Goal: Obtain resource: Download file/media

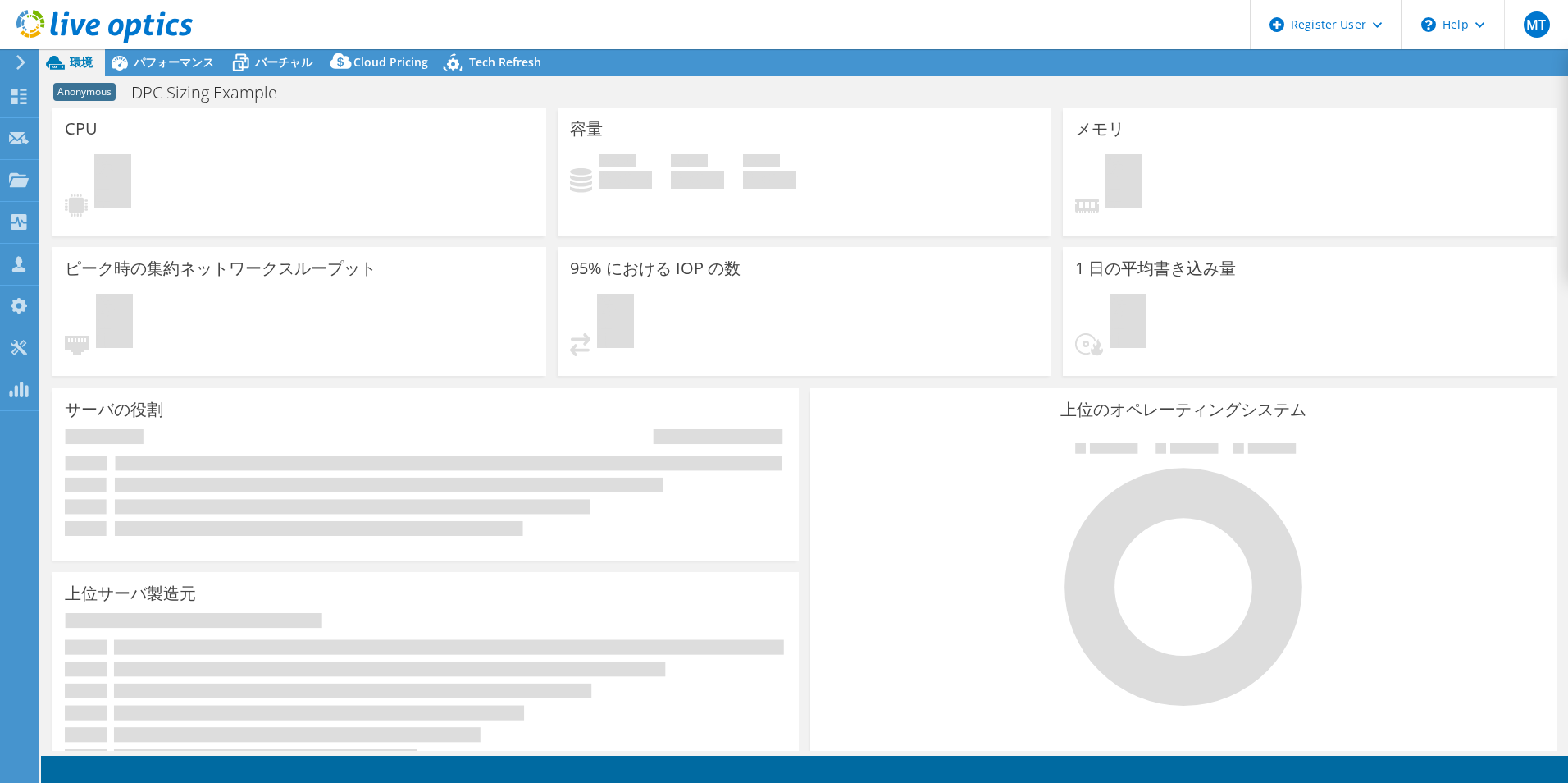
select select "[GEOGRAPHIC_DATA]"
select select "JPY"
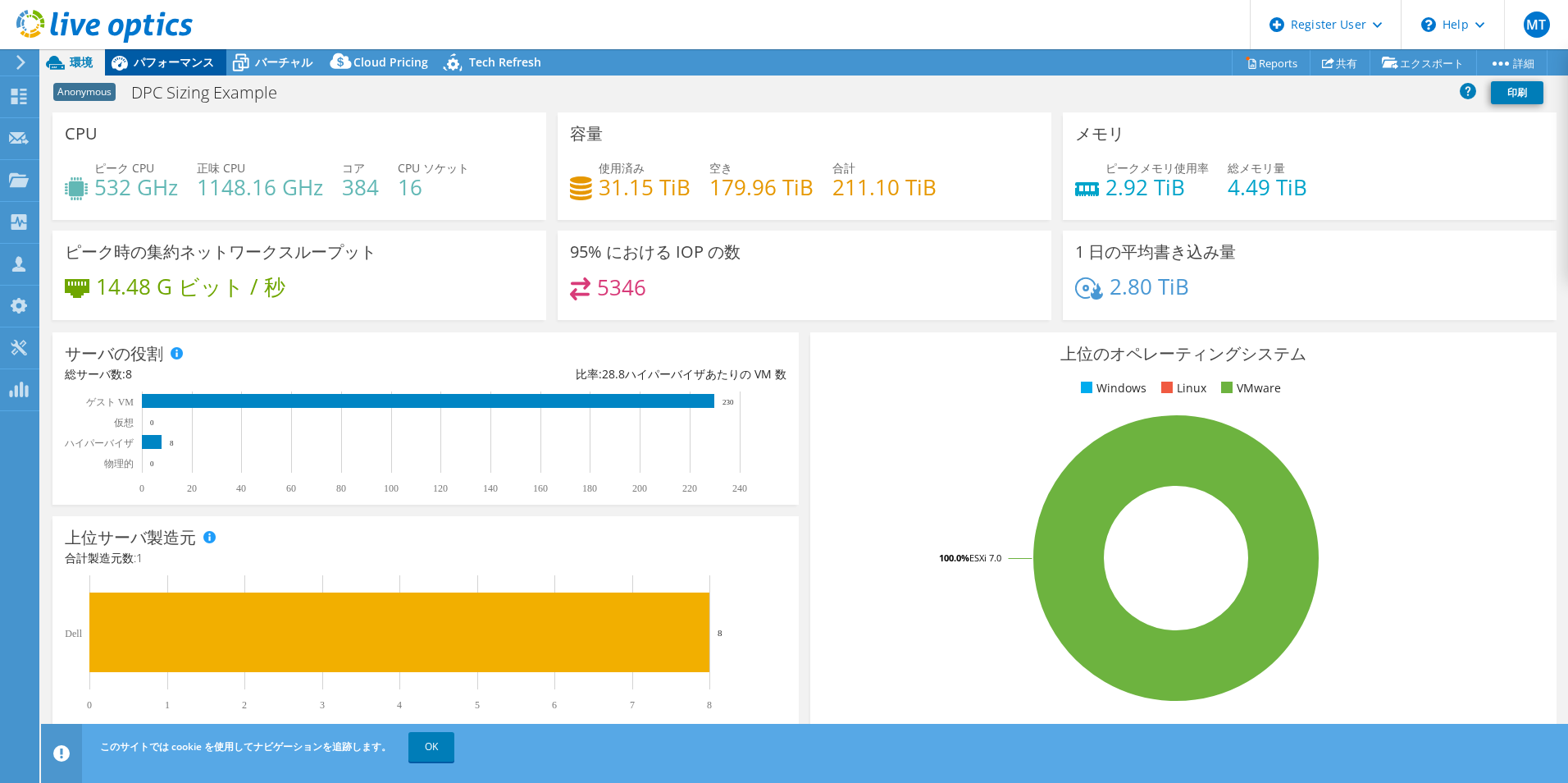
click at [185, 62] on span "パフォーマンス" at bounding box center [173, 62] width 81 height 15
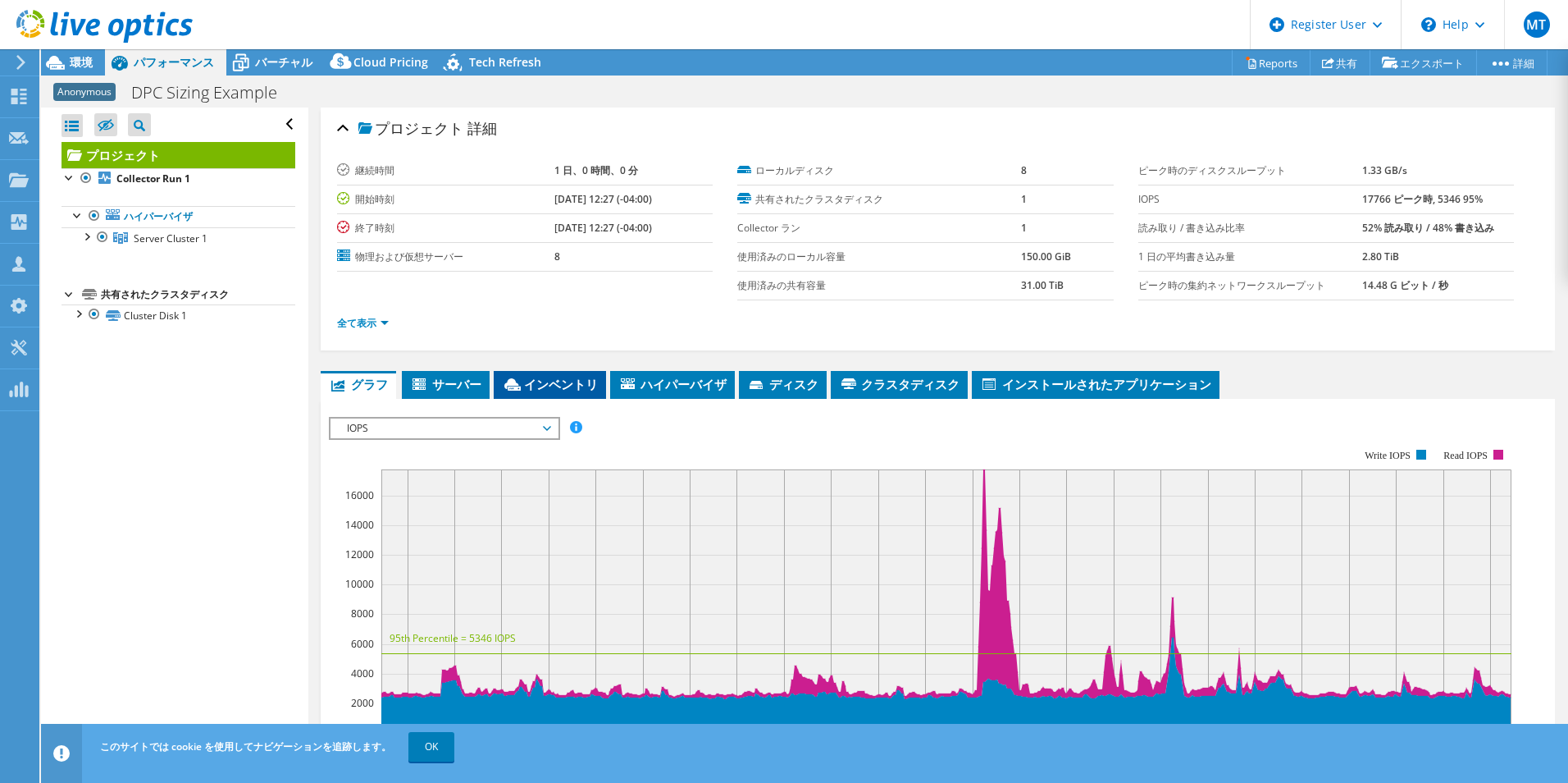
click at [574, 392] on li "インベントリ" at bounding box center [550, 384] width 113 height 27
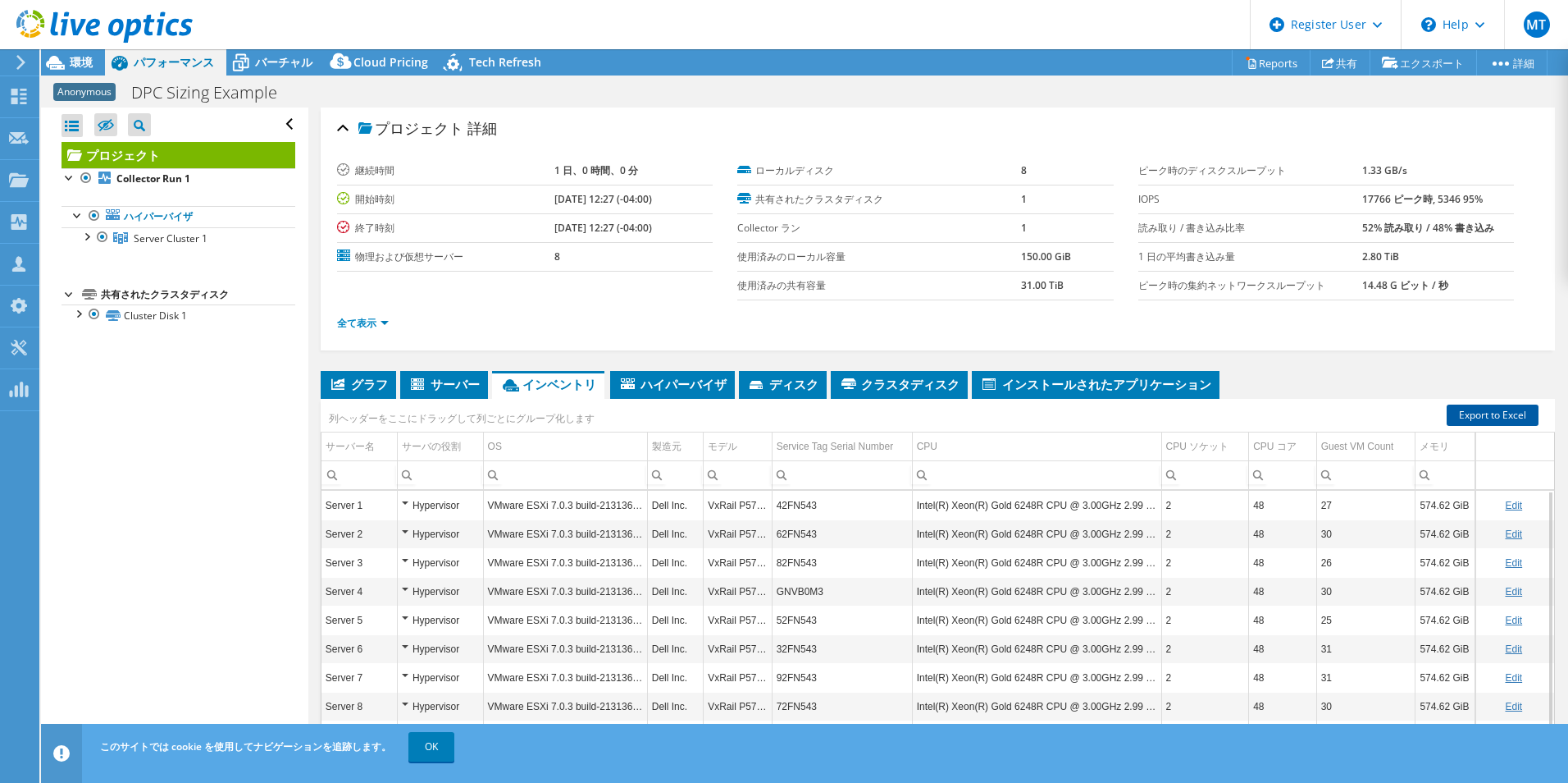
click at [1477, 415] on link "Export to Excel" at bounding box center [1492, 415] width 92 height 22
click at [383, 317] on link "全て表示" at bounding box center [363, 322] width 52 height 14
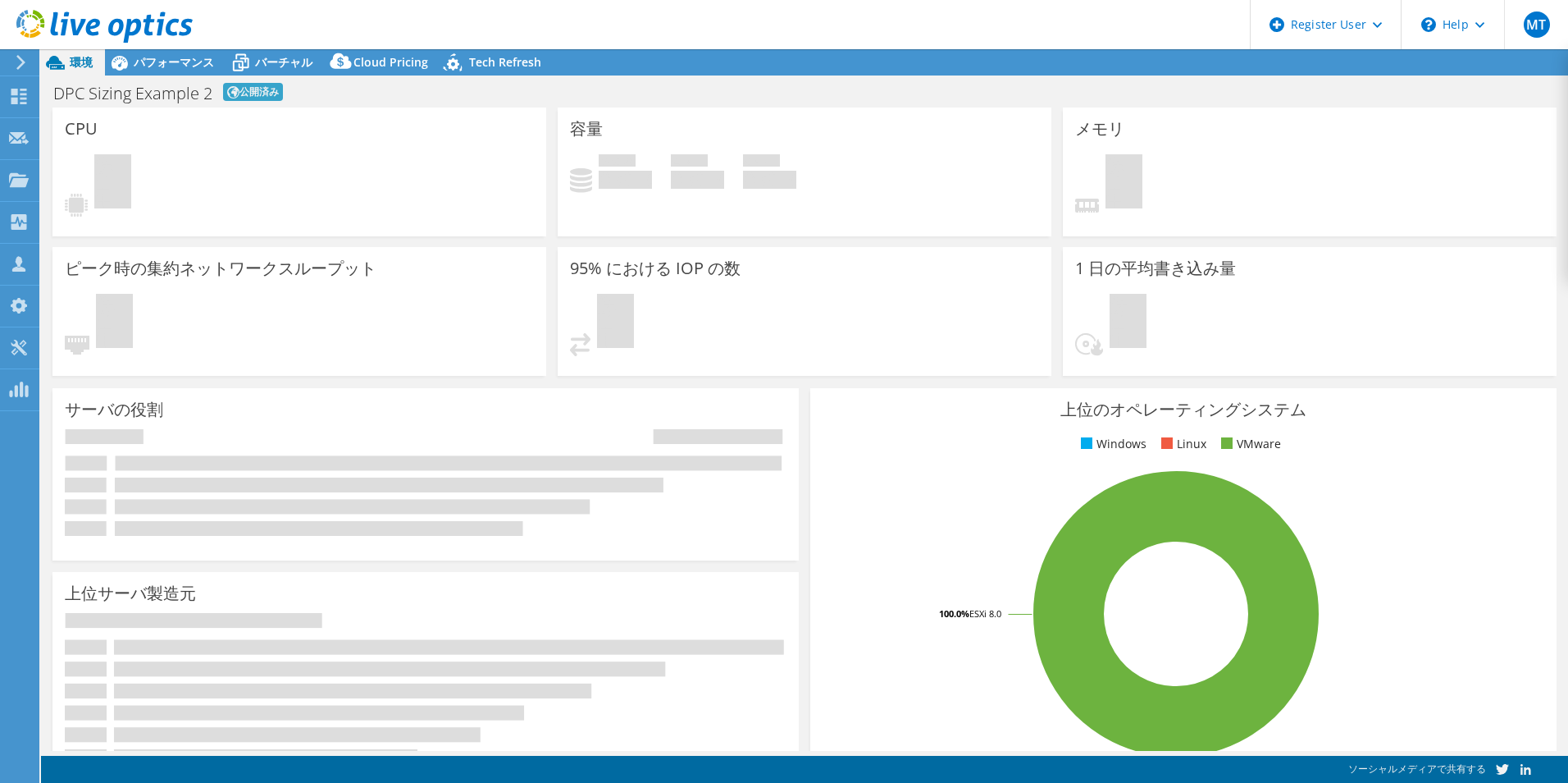
select select "[GEOGRAPHIC_DATA]"
select select "JPY"
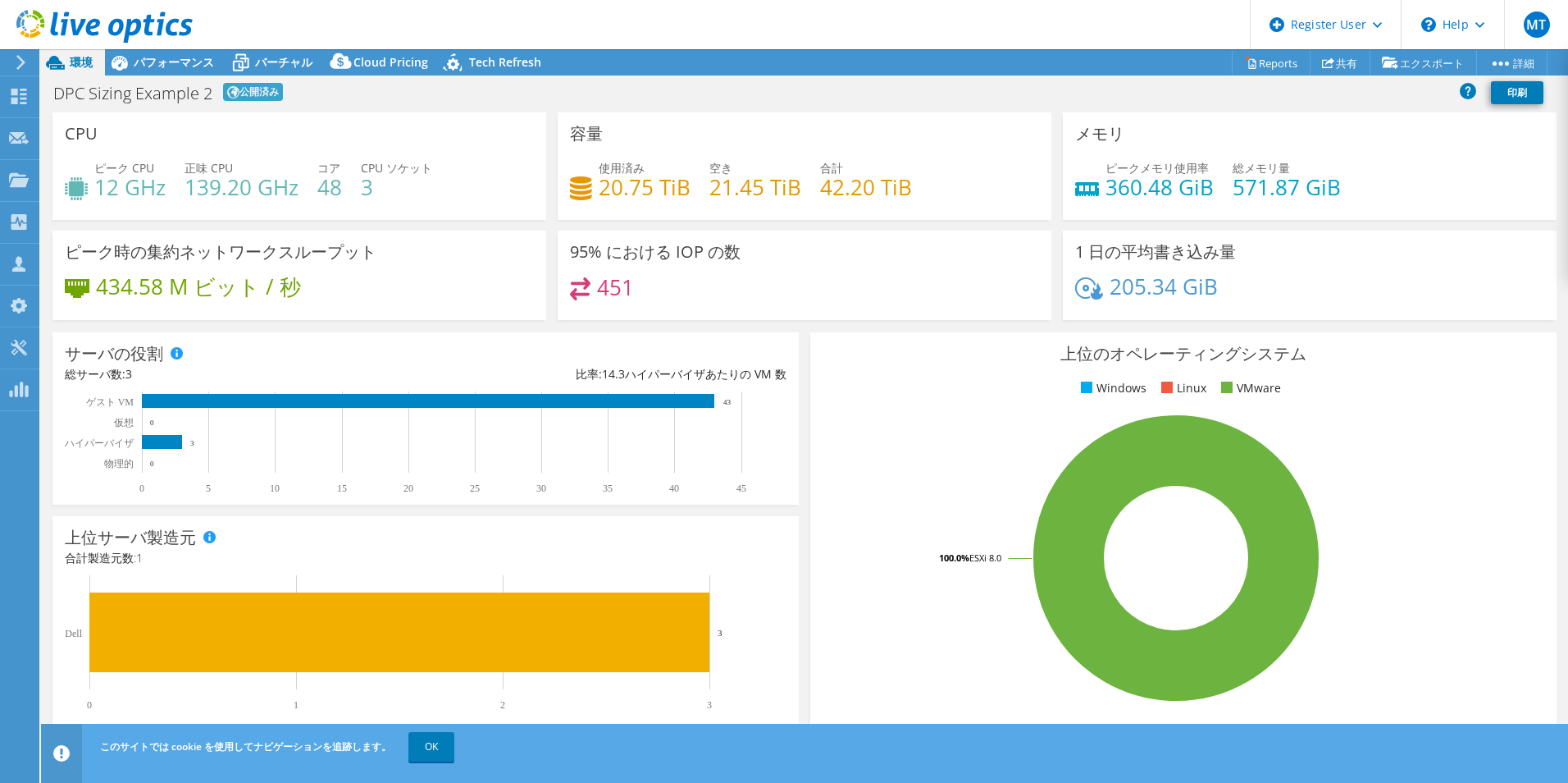
click at [182, 54] on div at bounding box center [96, 27] width 192 height 55
click at [181, 64] on span "パフォーマンス" at bounding box center [173, 62] width 81 height 15
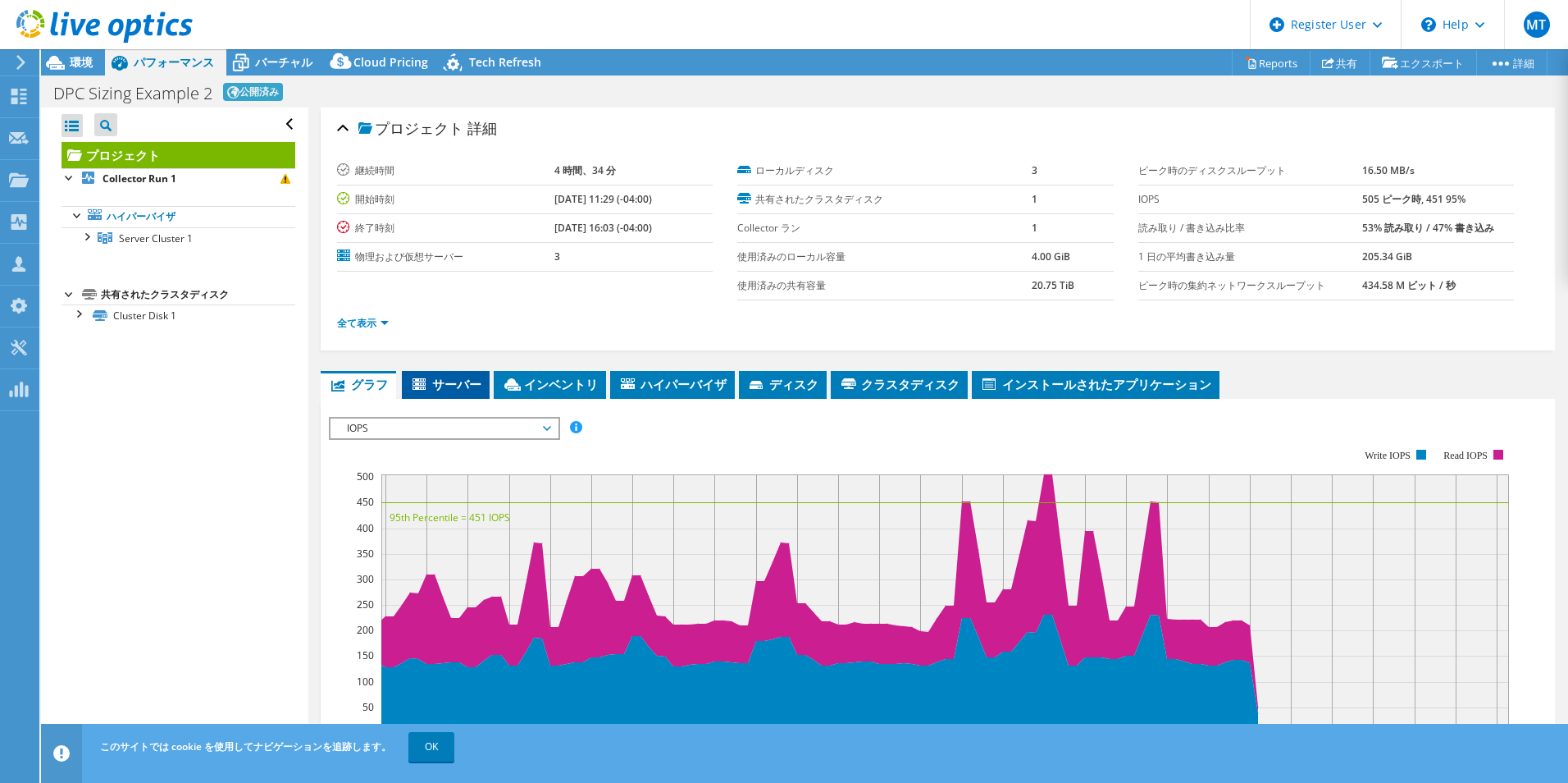
click at [474, 386] on span "サーバー" at bounding box center [445, 384] width 71 height 16
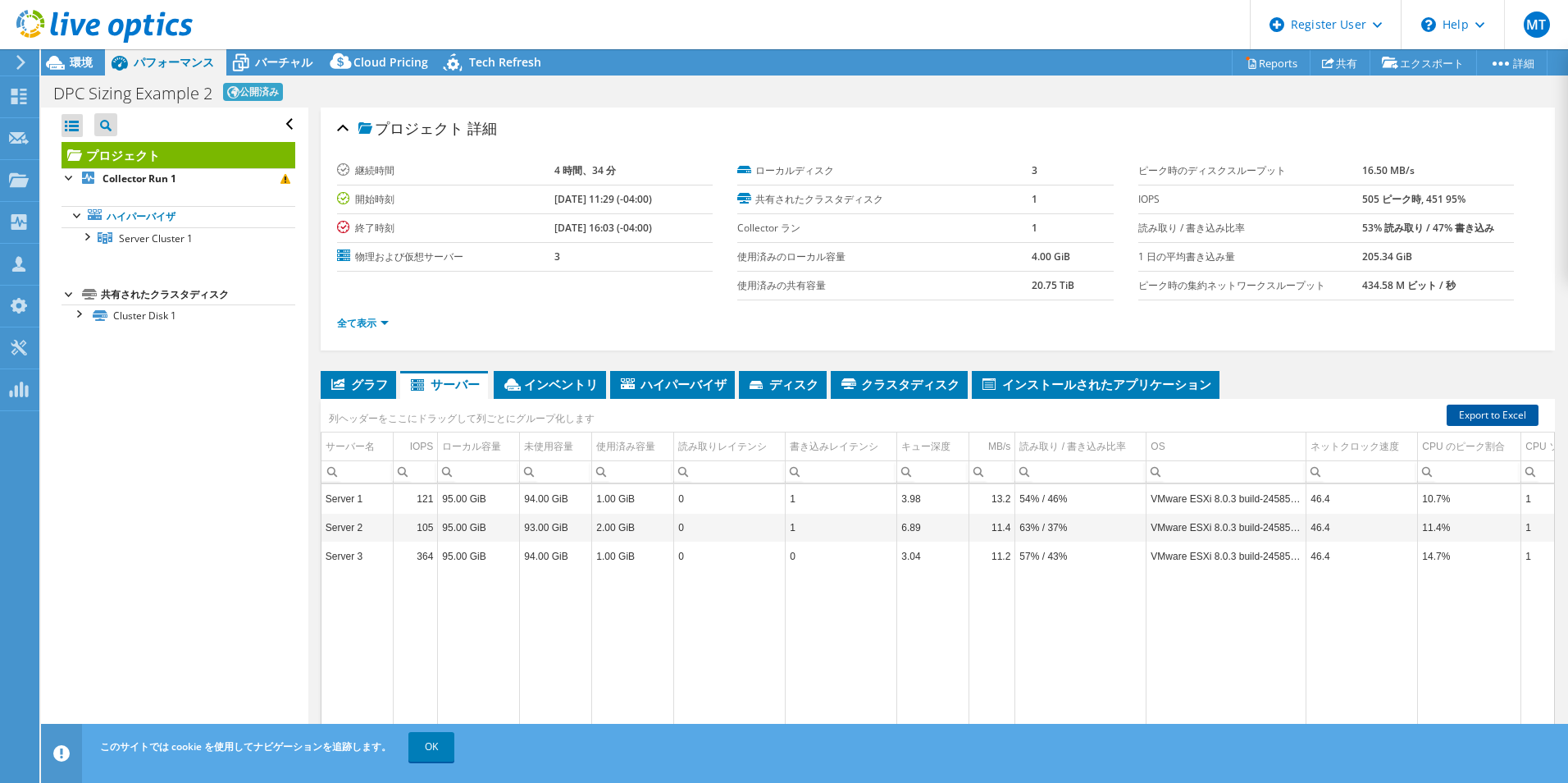
click at [1473, 418] on link "Export to Excel" at bounding box center [1492, 415] width 92 height 22
click at [934, 113] on div "プロジェクト 詳細" at bounding box center [938, 129] width 1201 height 35
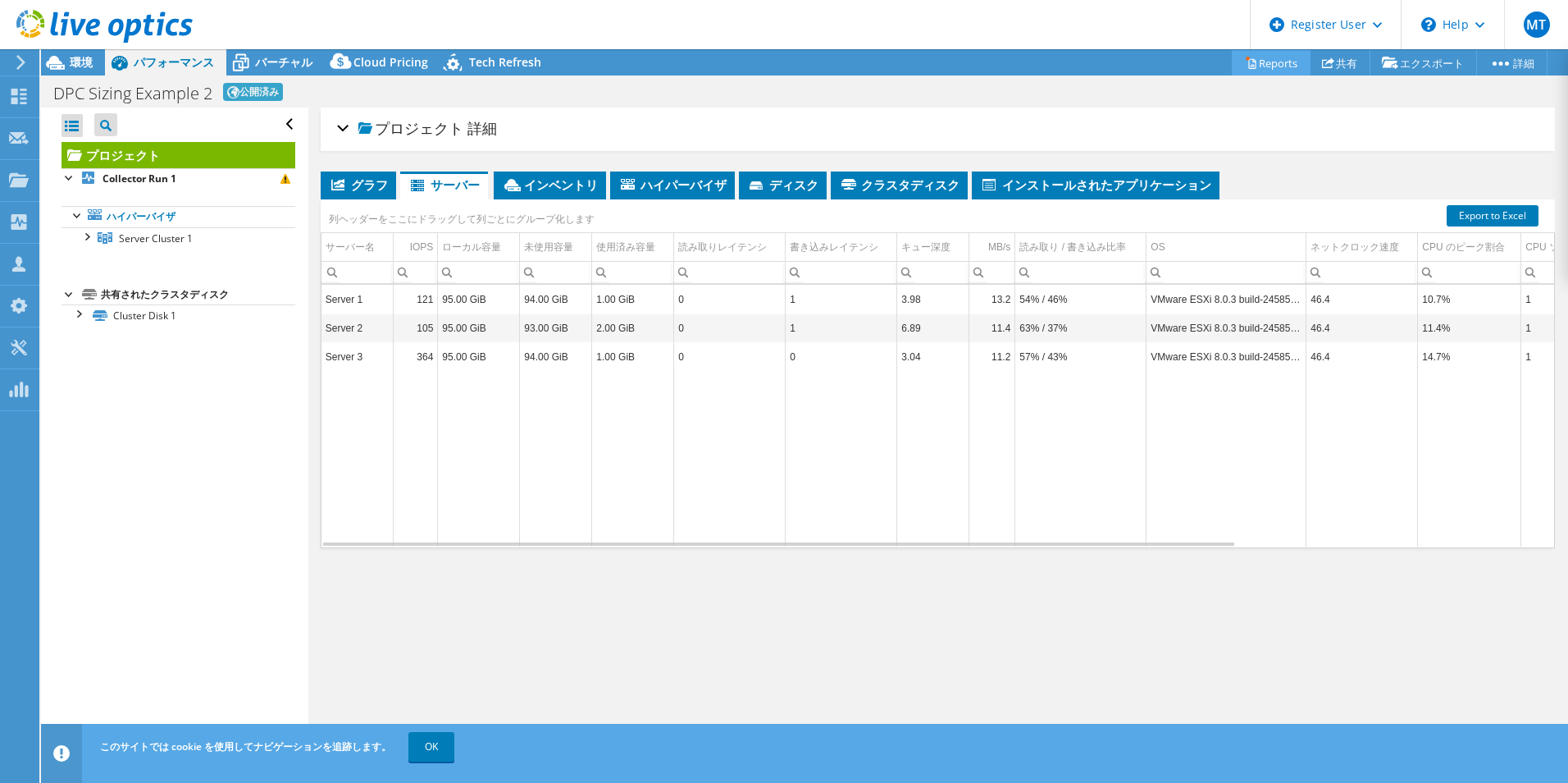
click at [1245, 58] on icon at bounding box center [1251, 63] width 12 height 12
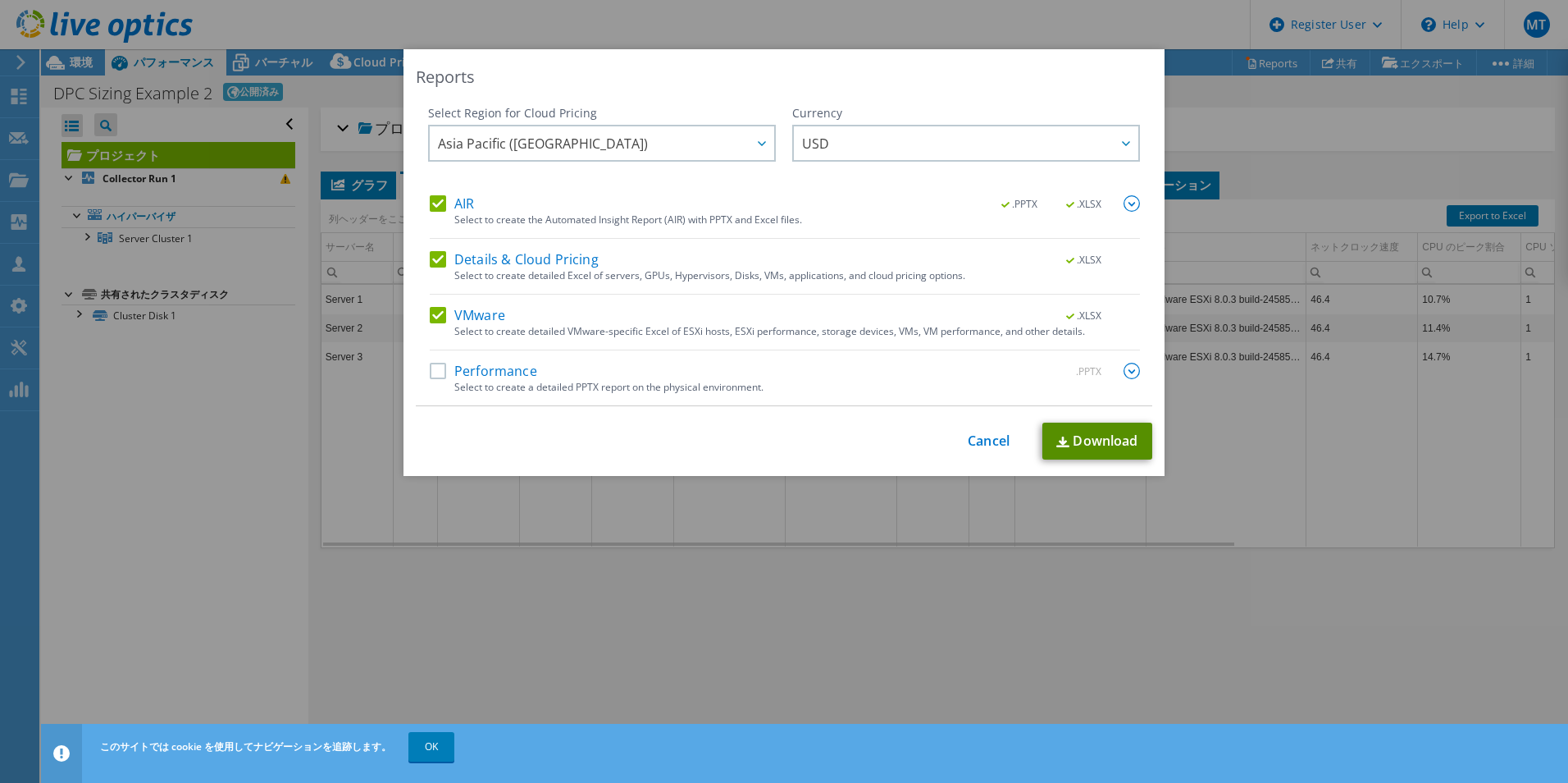
click at [1061, 455] on link "Download" at bounding box center [1097, 441] width 110 height 37
